Goal: Check status: Check status

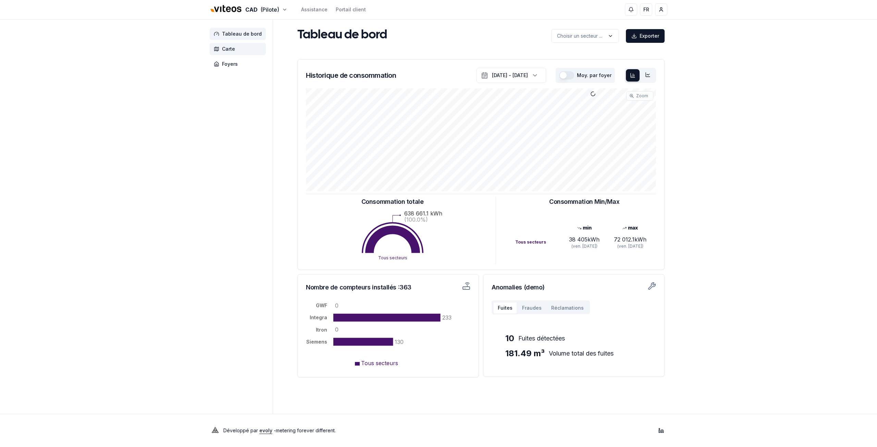
click at [221, 50] on span "Carte" at bounding box center [238, 49] width 56 height 12
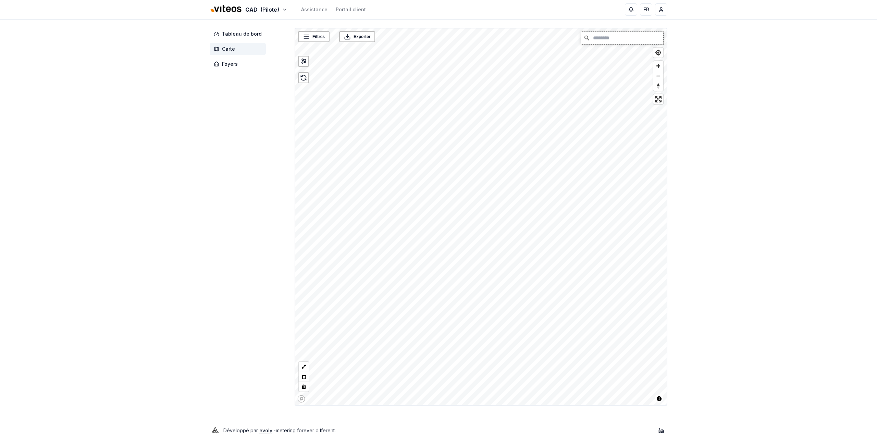
drag, startPoint x: 605, startPoint y: 38, endPoint x: 604, endPoint y: 34, distance: 4.3
click at [604, 34] on input "Chercher" at bounding box center [622, 38] width 82 height 12
type input "**********"
click at [457, 264] on link "Plus de détails" at bounding box center [469, 264] width 29 height 7
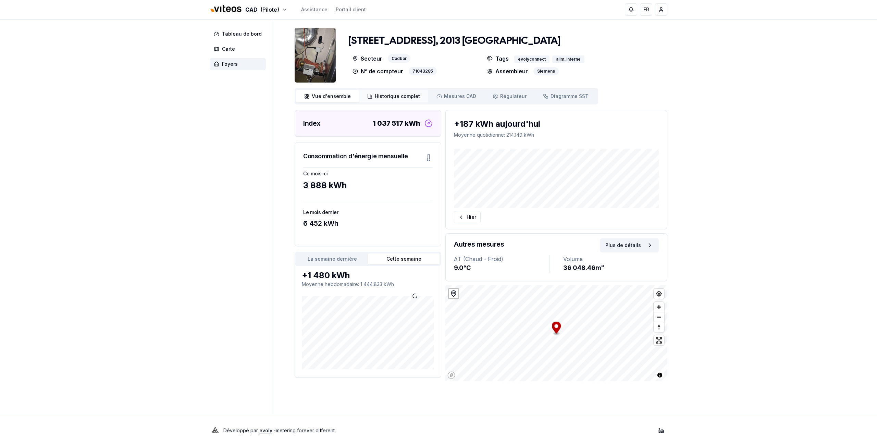
click at [399, 98] on span "Historique complet" at bounding box center [397, 96] width 45 height 7
